Goal: Task Accomplishment & Management: Use online tool/utility

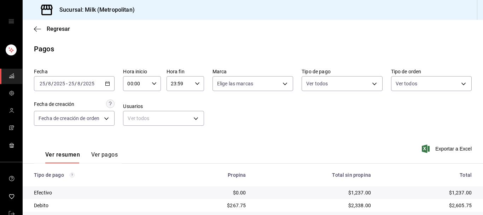
scroll to position [110, 0]
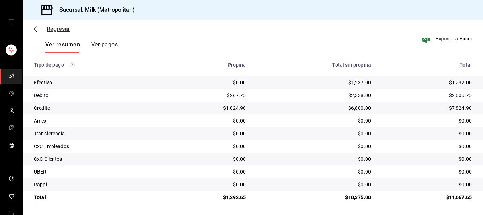
click at [39, 30] on icon "button" at bounding box center [37, 29] width 7 height 6
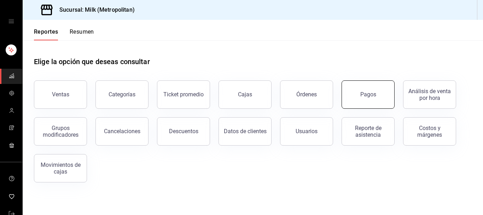
click at [345, 100] on button "Pagos" at bounding box center [368, 94] width 53 height 28
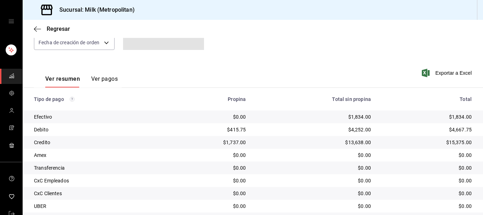
scroll to position [110, 0]
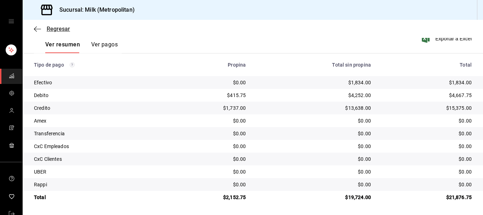
click at [39, 28] on icon "button" at bounding box center [37, 29] width 7 height 6
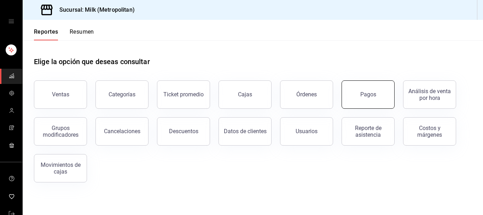
click at [361, 99] on button "Pagos" at bounding box center [368, 94] width 53 height 28
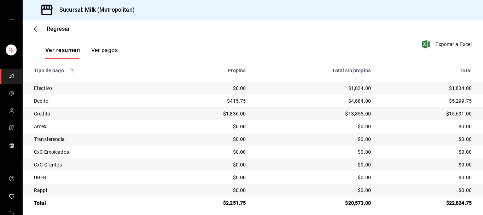
scroll to position [110, 0]
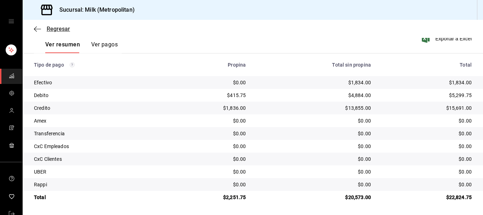
click at [36, 29] on icon "button" at bounding box center [37, 29] width 7 height 6
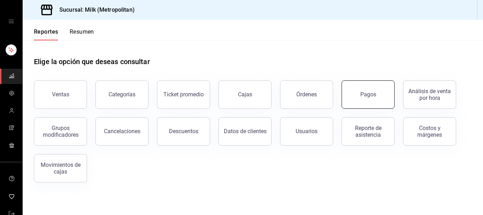
click at [361, 93] on div "Pagos" at bounding box center [368, 94] width 16 height 7
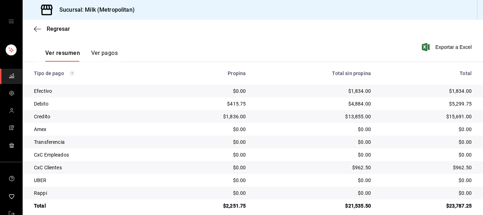
scroll to position [110, 0]
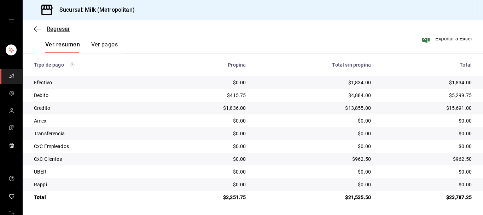
click at [34, 28] on icon "button" at bounding box center [37, 29] width 7 height 6
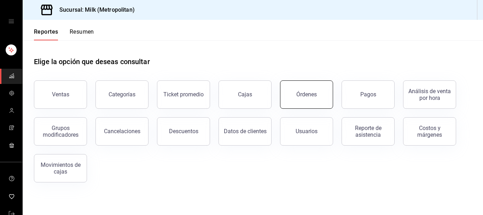
click at [318, 95] on button "Órdenes" at bounding box center [306, 94] width 53 height 28
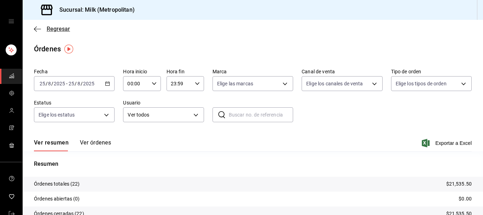
click at [35, 30] on icon "button" at bounding box center [37, 29] width 7 height 6
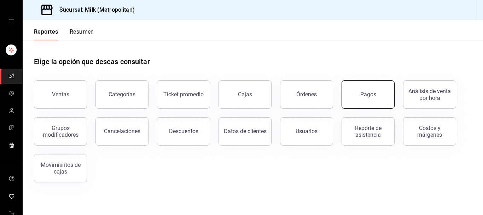
click at [354, 97] on button "Pagos" at bounding box center [368, 94] width 53 height 28
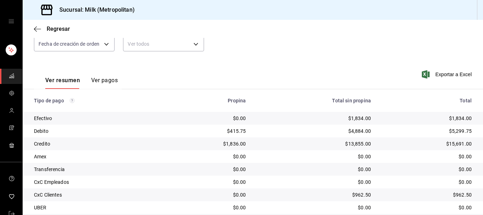
scroll to position [110, 0]
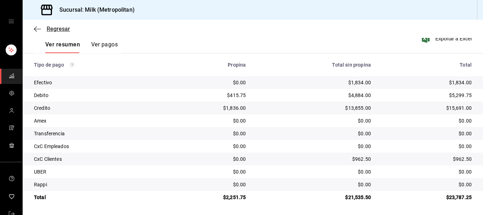
click at [49, 29] on span "Regresar" at bounding box center [58, 28] width 23 height 7
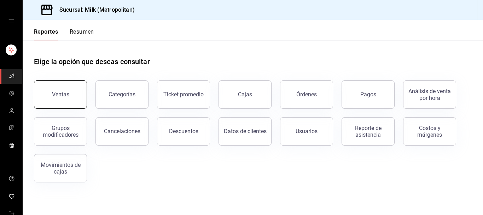
click at [63, 100] on button "Ventas" at bounding box center [60, 94] width 53 height 28
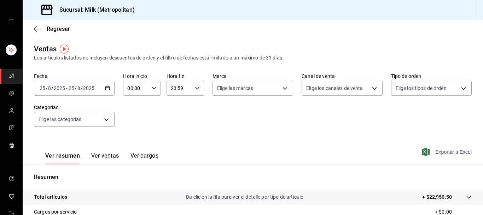
click at [453, 149] on span "Exportar a Excel" at bounding box center [447, 151] width 48 height 8
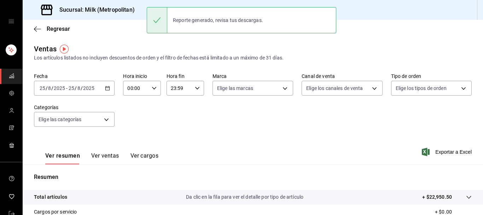
click at [155, 128] on div "Fecha [DATE] [DATE] - [DATE] [DATE] Hora inicio 00:00 Hora inicio Hora fin 23:5…" at bounding box center [253, 104] width 438 height 62
click at [51, 29] on span "Regresar" at bounding box center [58, 28] width 23 height 7
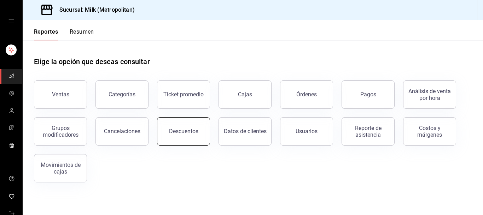
click at [192, 125] on button "Descuentos" at bounding box center [183, 131] width 53 height 28
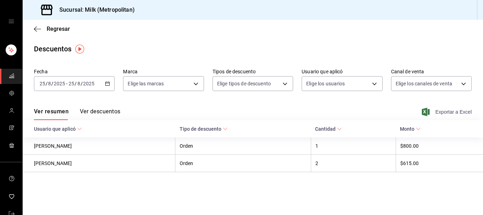
click at [448, 112] on span "Exportar a Excel" at bounding box center [447, 112] width 48 height 8
